Goal: Task Accomplishment & Management: Complete application form

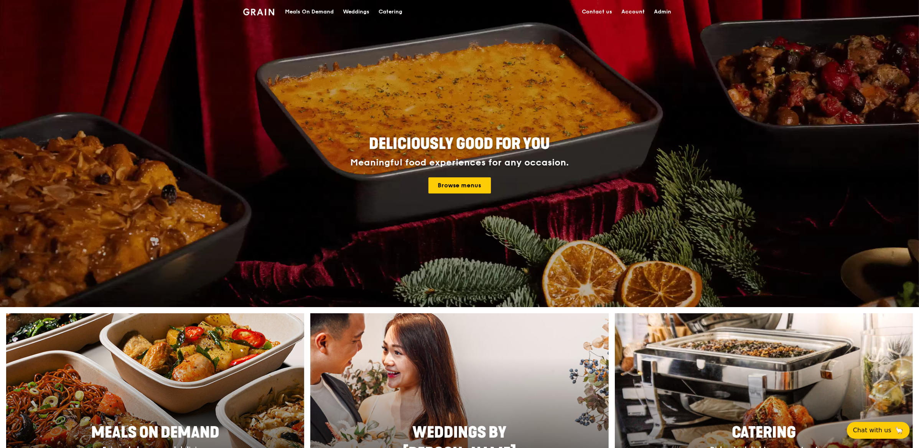
click at [659, 9] on link "Admin" at bounding box center [663, 11] width 26 height 23
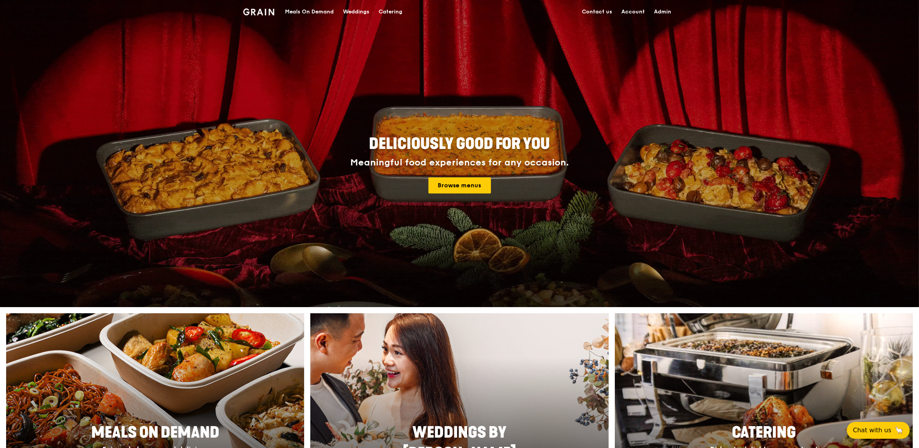
select select "100"
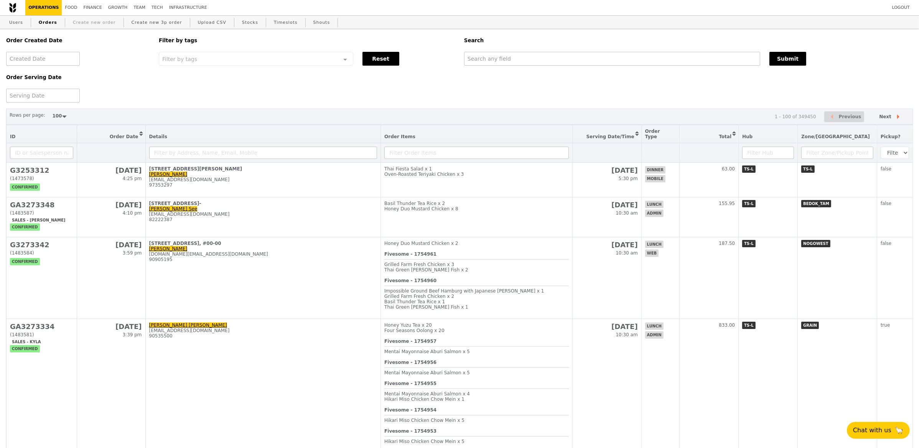
click at [94, 21] on link "Create new order" at bounding box center [94, 23] width 49 height 14
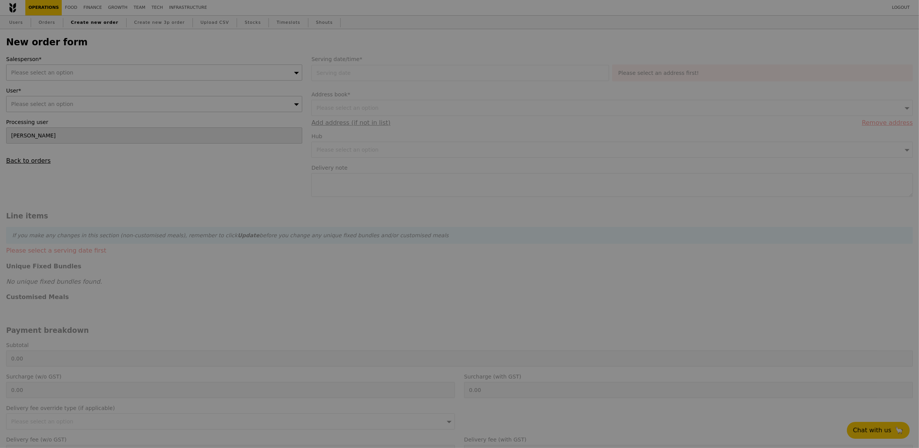
type input "Confirm"
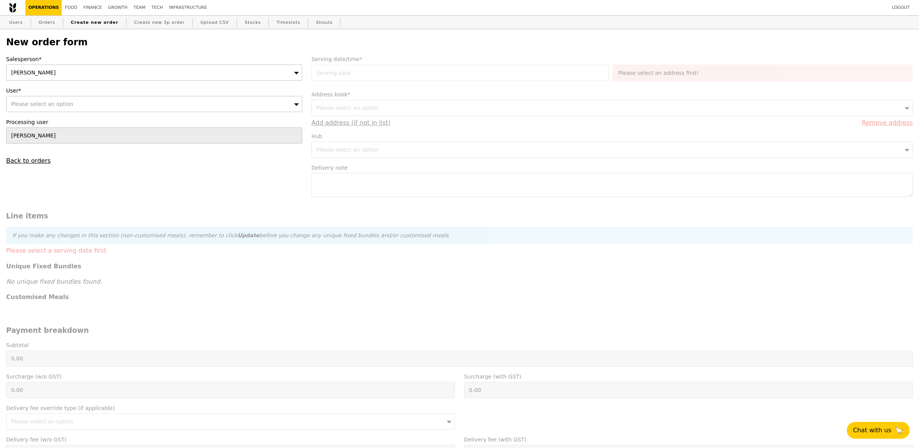
click at [43, 72] on div "[PERSON_NAME]" at bounding box center [154, 72] width 296 height 16
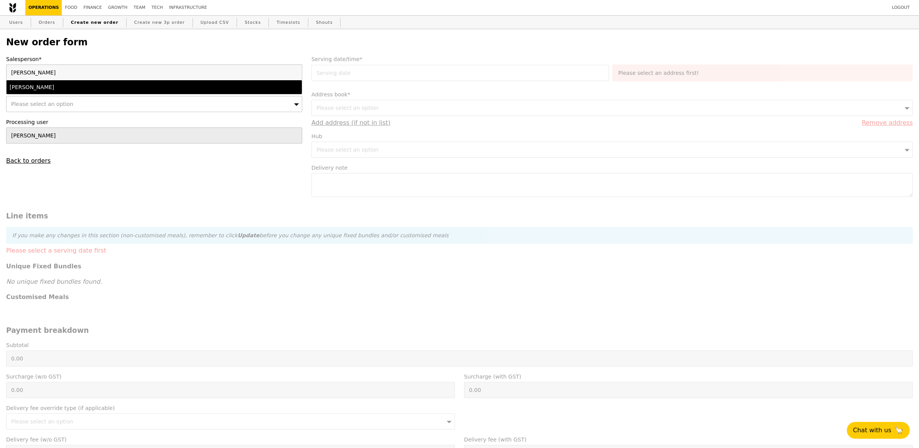
type input "[PERSON_NAME]"
click at [43, 86] on div "[PERSON_NAME]" at bounding box center [118, 87] width 217 height 8
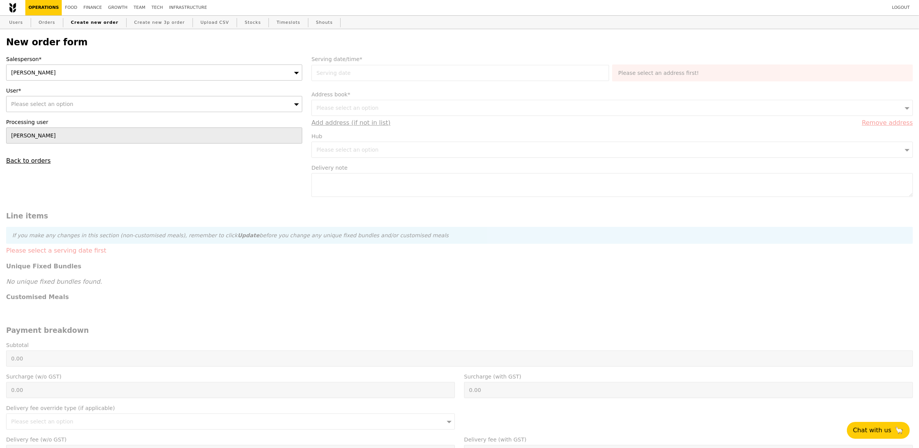
click at [39, 110] on div "Please select an option" at bounding box center [154, 104] width 296 height 16
type input "[EMAIL_ADDRESS][DOMAIN_NAME]"
type input "Confirm"
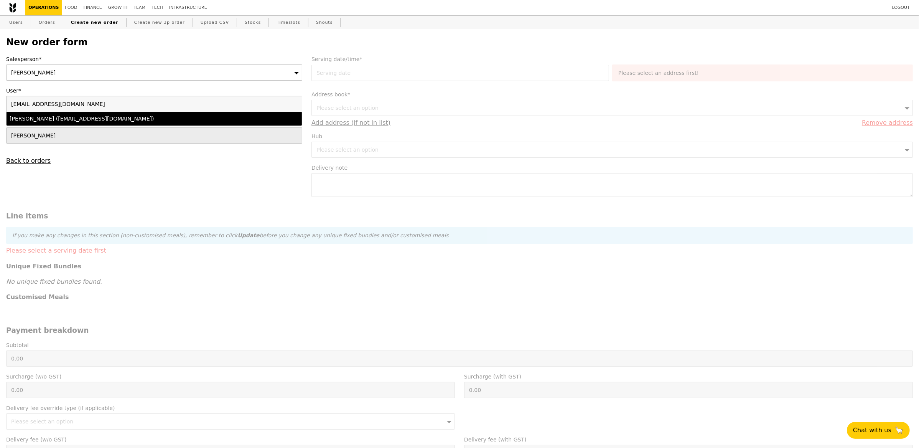
type input "[EMAIL_ADDRESS][DOMAIN_NAME]"
click at [101, 122] on div "[PERSON_NAME] ([EMAIL_ADDRESS][DOMAIN_NAME])" at bounding box center [118, 119] width 217 height 8
type input "Loading..."
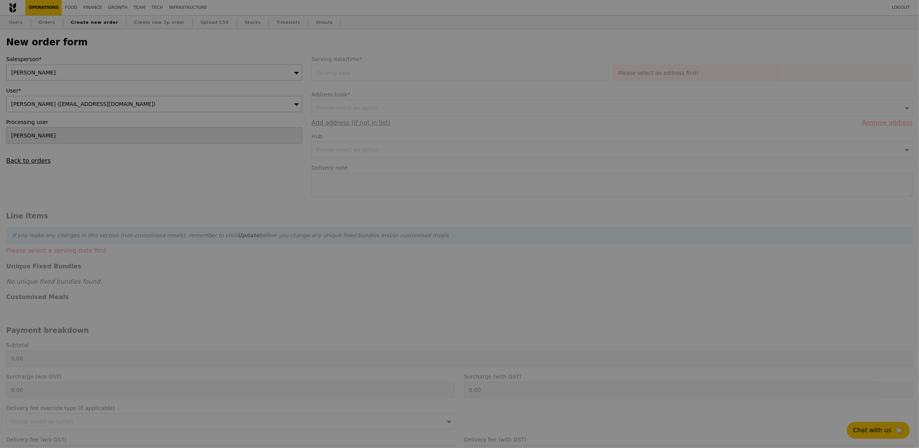
type input "9.08"
type input "9.90"
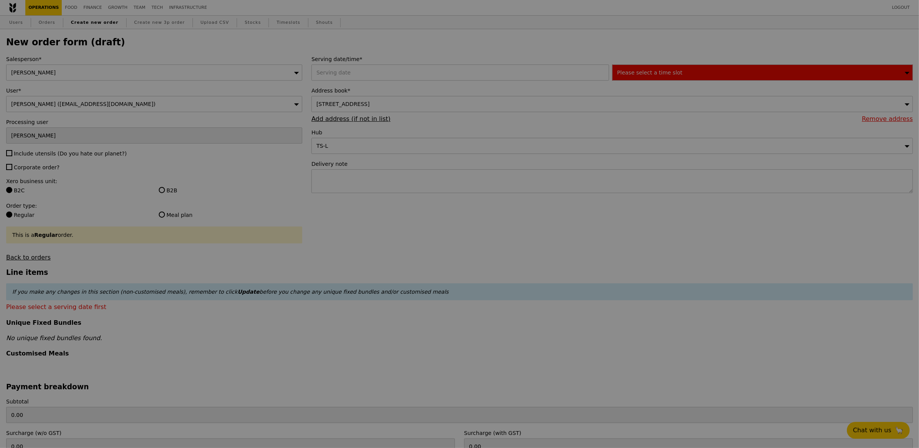
type input "Confirm"
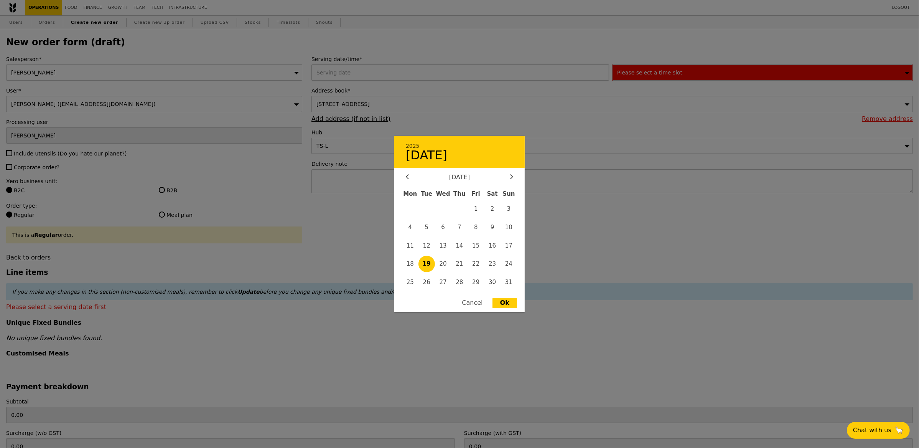
click at [360, 78] on div "2025 August [DATE] Tue Wed Thu Fri Sat Sun 1 2 3 4 5 6 7 8 9 10 11 12 13 14 15 …" at bounding box center [462, 72] width 301 height 16
click at [409, 281] on span "25" at bounding box center [410, 282] width 17 height 17
type input "[DATE]"
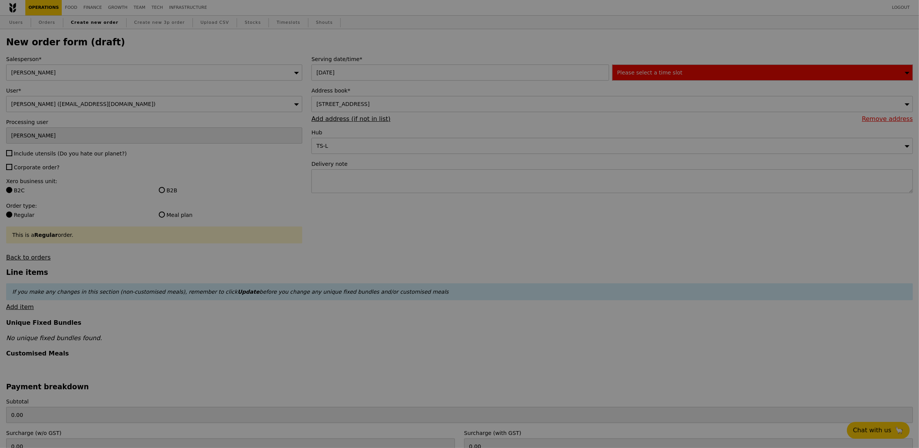
click at [666, 68] on div at bounding box center [459, 224] width 919 height 448
click at [8, 156] on div at bounding box center [459, 224] width 919 height 448
type input "Confirm"
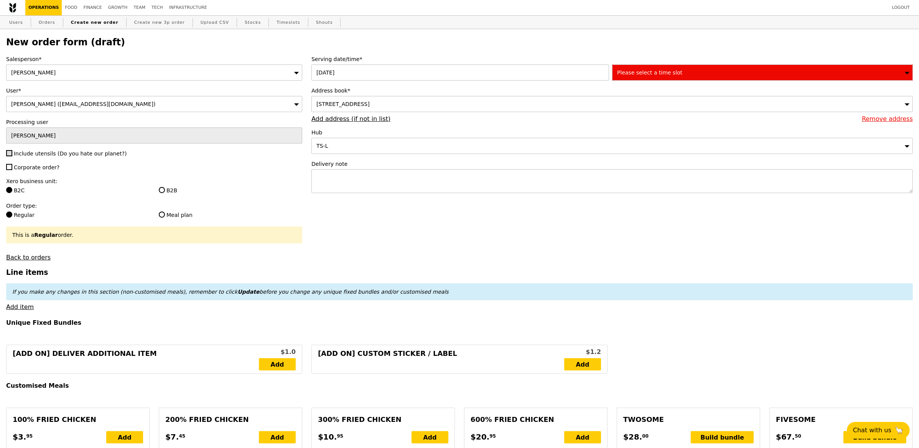
click at [10, 155] on input "Include utensils (Do you hate our planet?)" at bounding box center [9, 153] width 6 height 6
checkbox input "true"
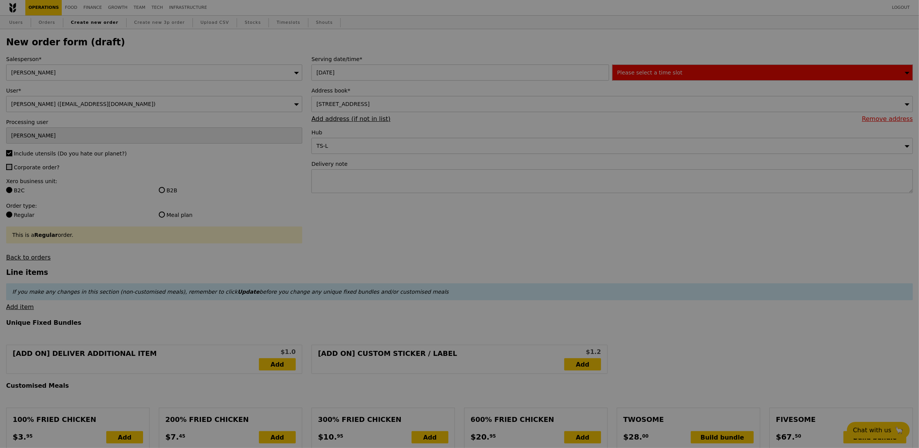
type input "Confirm"
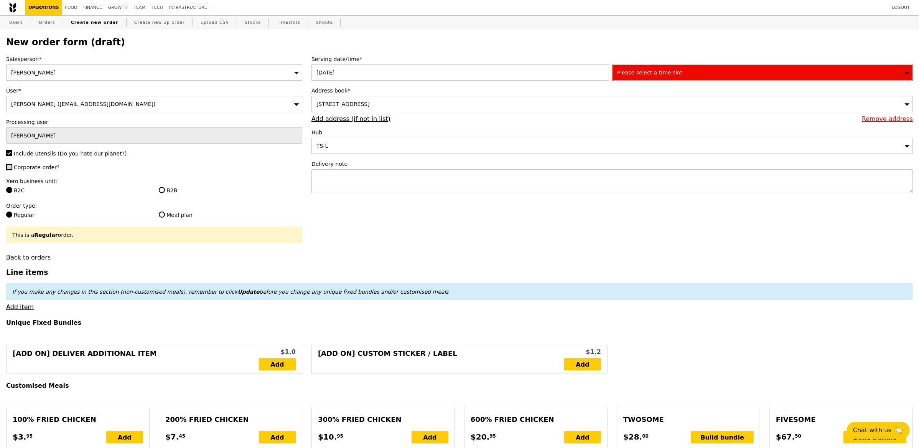
click at [6, 168] on input "Corporate order?" at bounding box center [9, 167] width 6 height 6
checkbox input "true"
click at [672, 75] on span "Please select a time slot" at bounding box center [649, 72] width 65 height 6
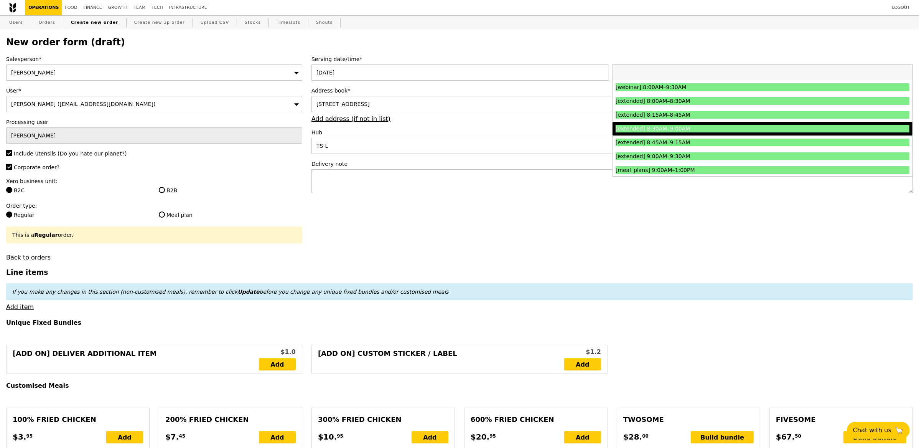
scroll to position [125, 0]
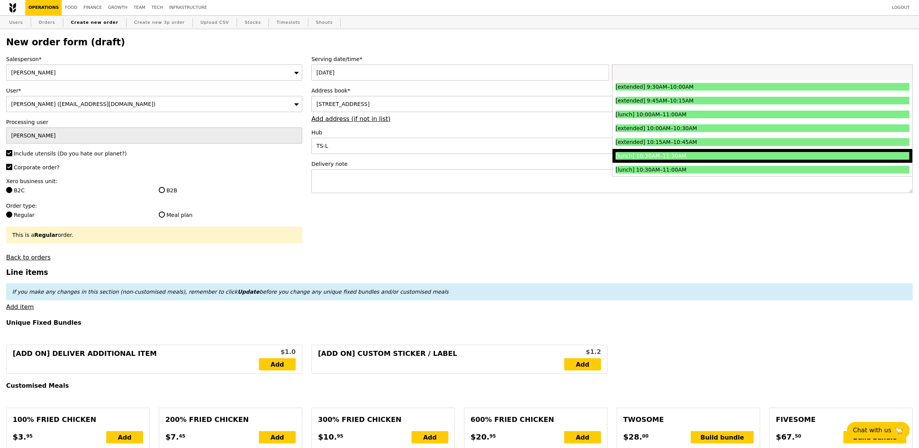
click at [708, 153] on div "[lunch] 10:30AM–11:30AM" at bounding box center [726, 156] width 221 height 8
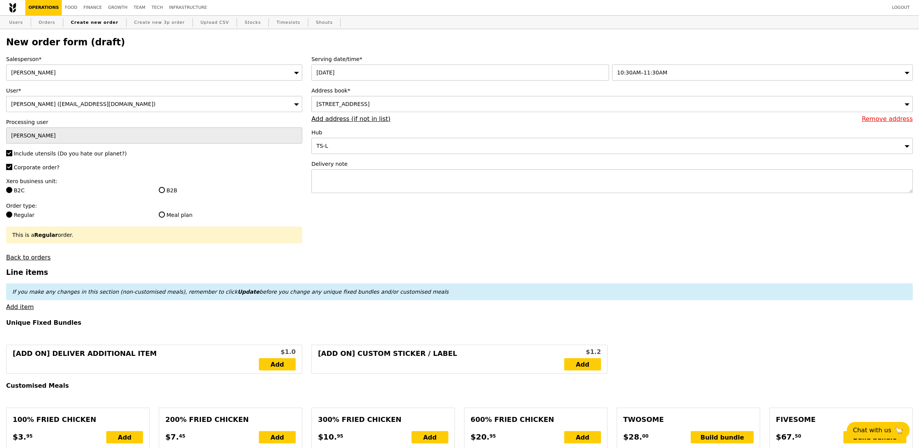
type input "Confirm"
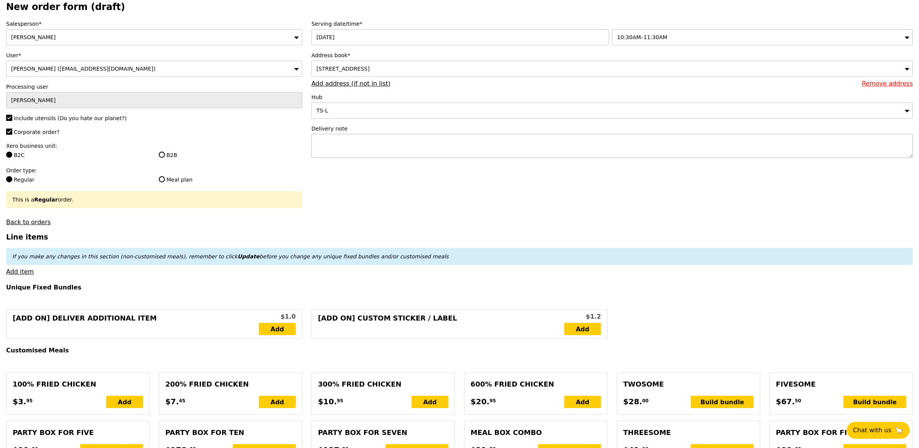
scroll to position [36, 0]
click at [439, 75] on div "[STREET_ADDRESS]" at bounding box center [613, 68] width 602 height 16
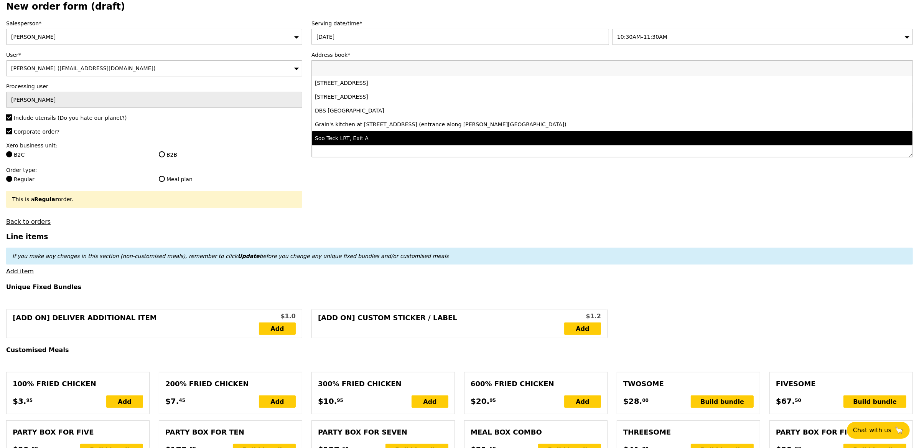
click at [464, 156] on textarea at bounding box center [613, 146] width 602 height 24
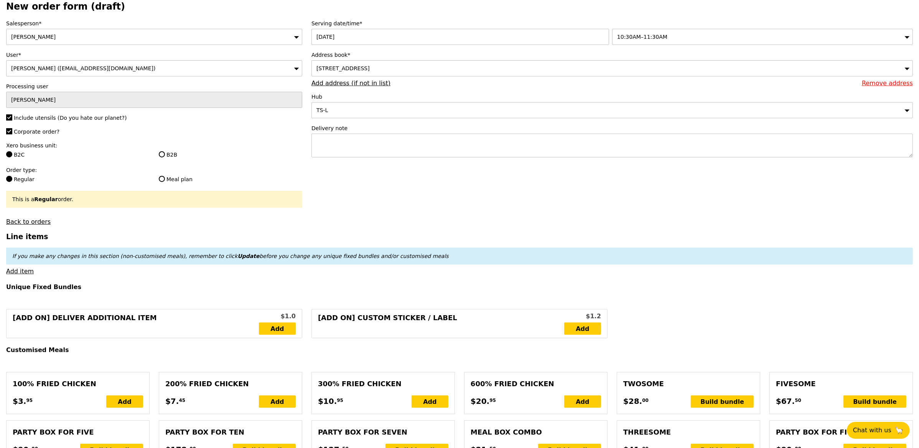
click at [370, 79] on div "Address book* [STREET_ADDRESS] Remove address Add address (if not in list)" at bounding box center [613, 69] width 602 height 36
click at [369, 81] on link "Add address (if not in list)" at bounding box center [351, 82] width 79 height 7
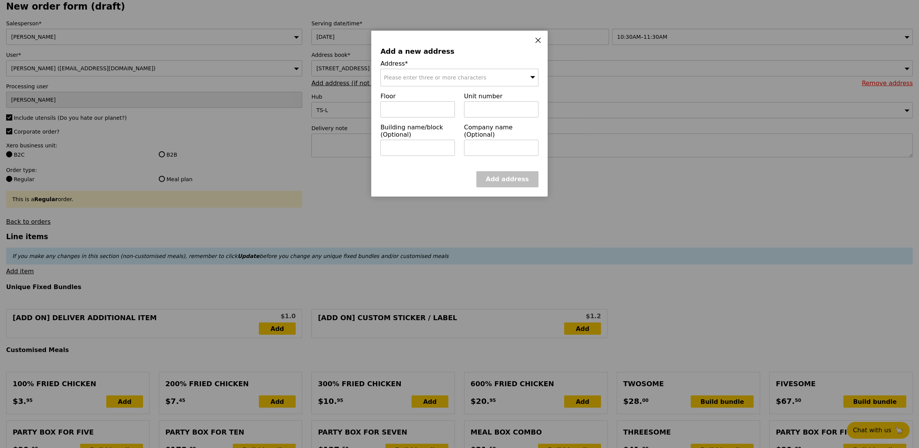
click at [409, 84] on div "Please enter three or more characters" at bounding box center [460, 78] width 158 height 18
type input "039190"
click at [412, 92] on div "[STREET_ADDRESS]" at bounding box center [441, 93] width 114 height 8
click at [427, 110] on input "text" at bounding box center [418, 109] width 74 height 16
type input "09"
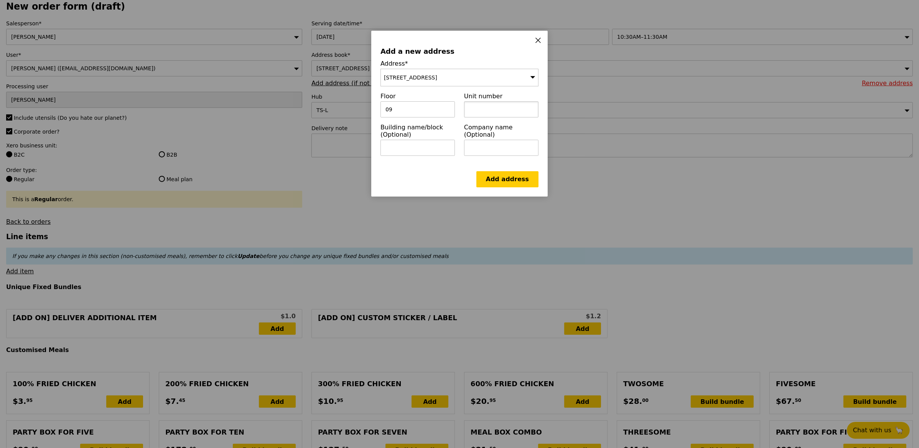
click at [470, 110] on input "text" at bounding box center [501, 109] width 74 height 16
type input "01"
click at [431, 149] on input "text" at bounding box center [418, 148] width 74 height 16
paste input "[GEOGRAPHIC_DATA]"
type input "[GEOGRAPHIC_DATA]"
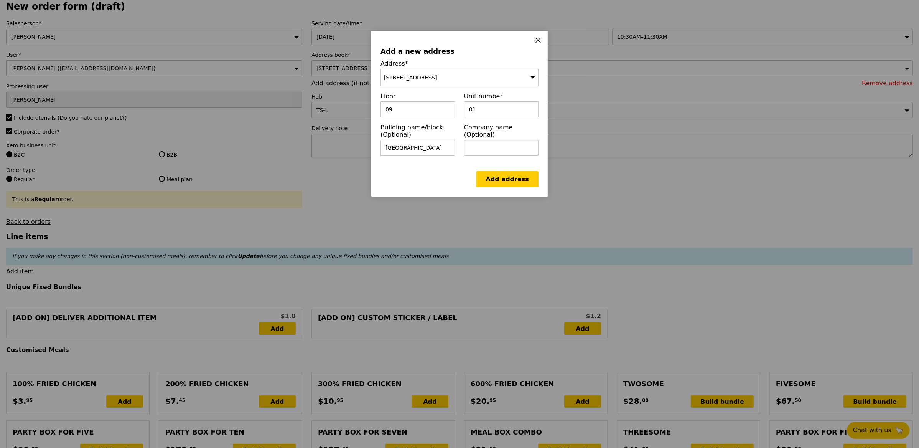
click at [503, 142] on input "text" at bounding box center [501, 148] width 74 height 16
paste input "[MEDICAL_DATA] Express [GEOGRAPHIC_DATA]"
type input "FedEx Express Asia Pacific"
click at [507, 169] on div "Add a new address Address* [STREET_ADDRESS] Floor 09 Unit number 01 Building na…" at bounding box center [459, 114] width 177 height 166
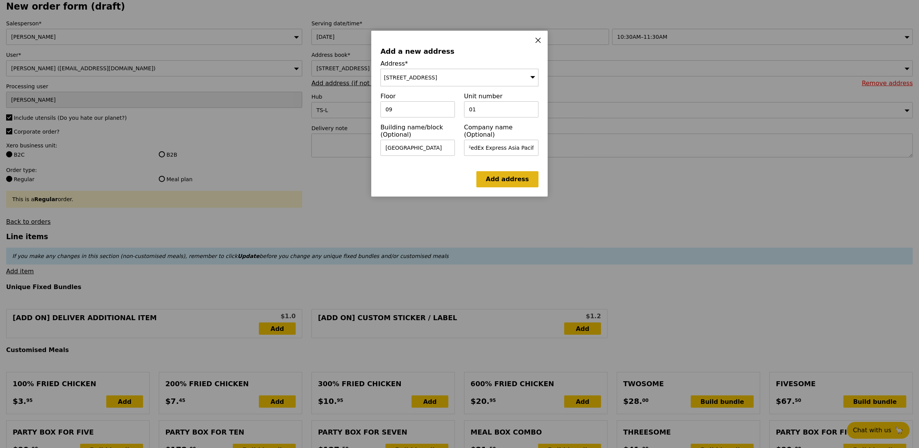
scroll to position [0, 0]
click at [510, 177] on link "Add address" at bounding box center [508, 179] width 62 height 16
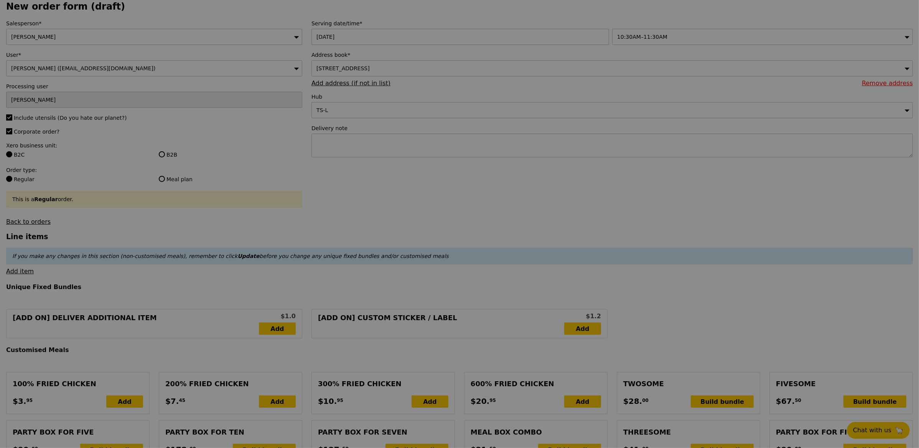
type input "Confirm"
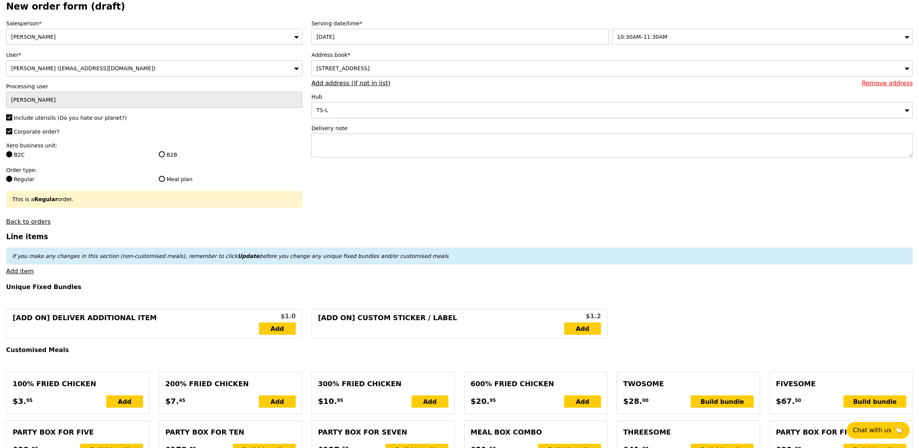
click at [167, 149] on label "Xero business unit:" at bounding box center [154, 146] width 296 height 8
click at [164, 153] on input "B2B" at bounding box center [162, 154] width 6 height 6
radio input "true"
type input "Loading..."
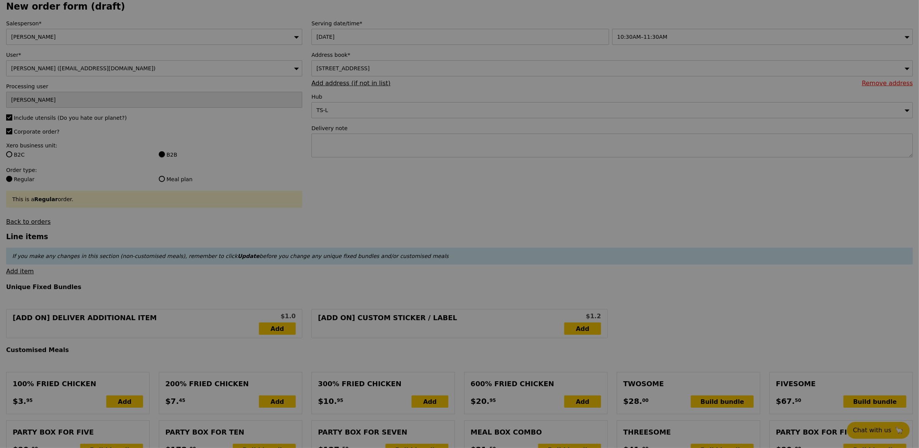
type input "10.14"
type input "11.05"
type input "Confirm"
